Goal: Transaction & Acquisition: Purchase product/service

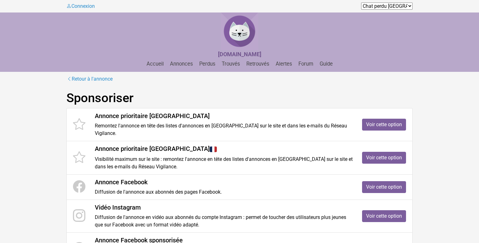
click at [221, 130] on p "Remontez l'annonce en tête des listes d'annonces en [GEOGRAPHIC_DATA] sur le si…" at bounding box center [224, 129] width 258 height 15
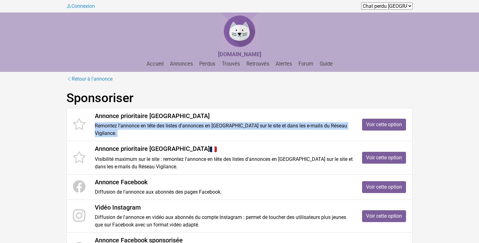
click at [221, 130] on p "Remontez l'annonce en tête des listes d'annonces en [GEOGRAPHIC_DATA] sur le si…" at bounding box center [224, 129] width 258 height 15
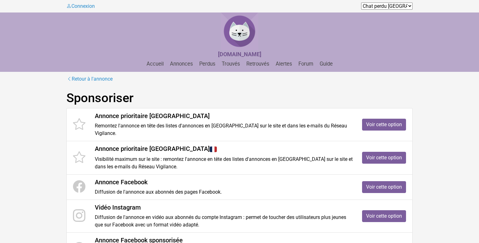
click at [221, 130] on p "Remontez l'annonce en tête des listes d'annonces en [GEOGRAPHIC_DATA] sur le si…" at bounding box center [224, 129] width 258 height 15
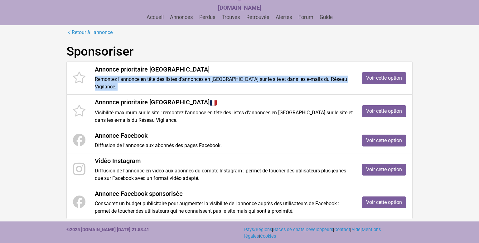
scroll to position [47, 0]
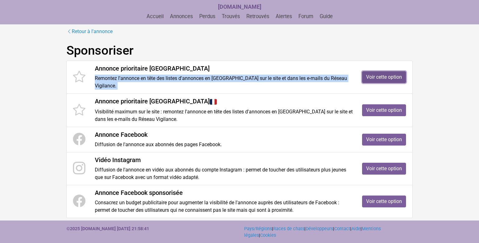
click at [382, 78] on link "Voir cette option" at bounding box center [384, 77] width 44 height 12
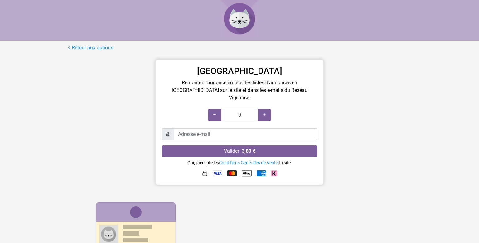
type input "3 jours"
